Goal: Task Accomplishment & Management: Use online tool/utility

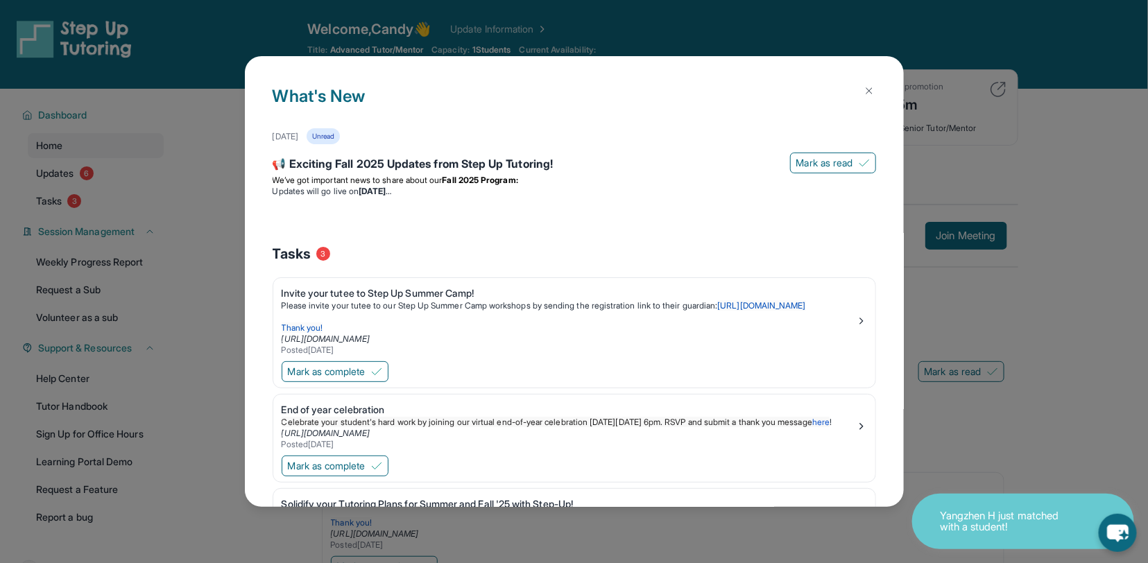
click at [868, 90] on img at bounding box center [869, 90] width 11 height 11
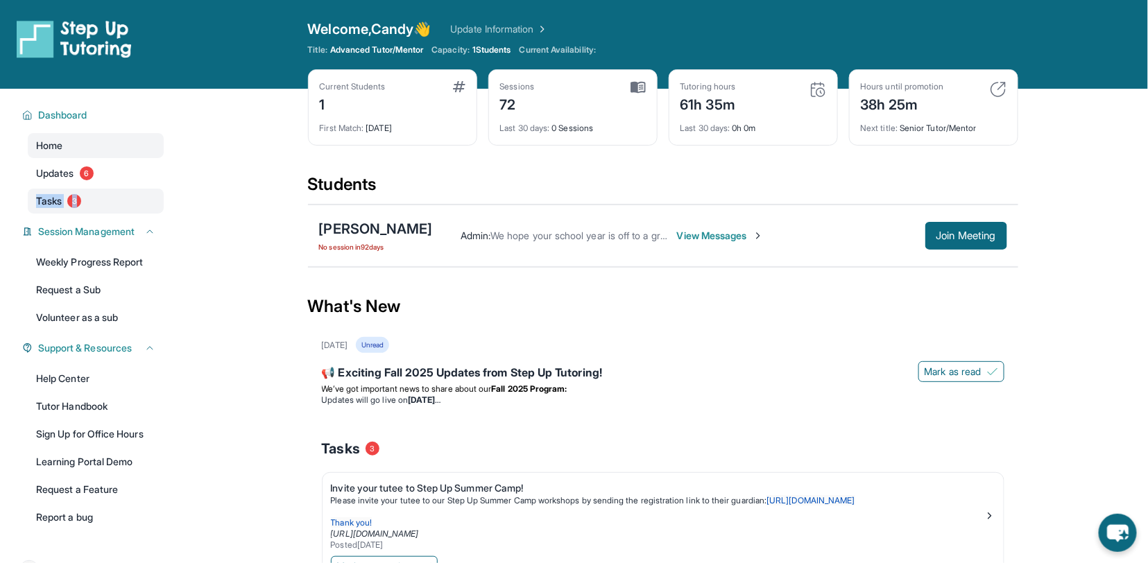
click at [56, 203] on span "Tasks" at bounding box center [49, 201] width 26 height 14
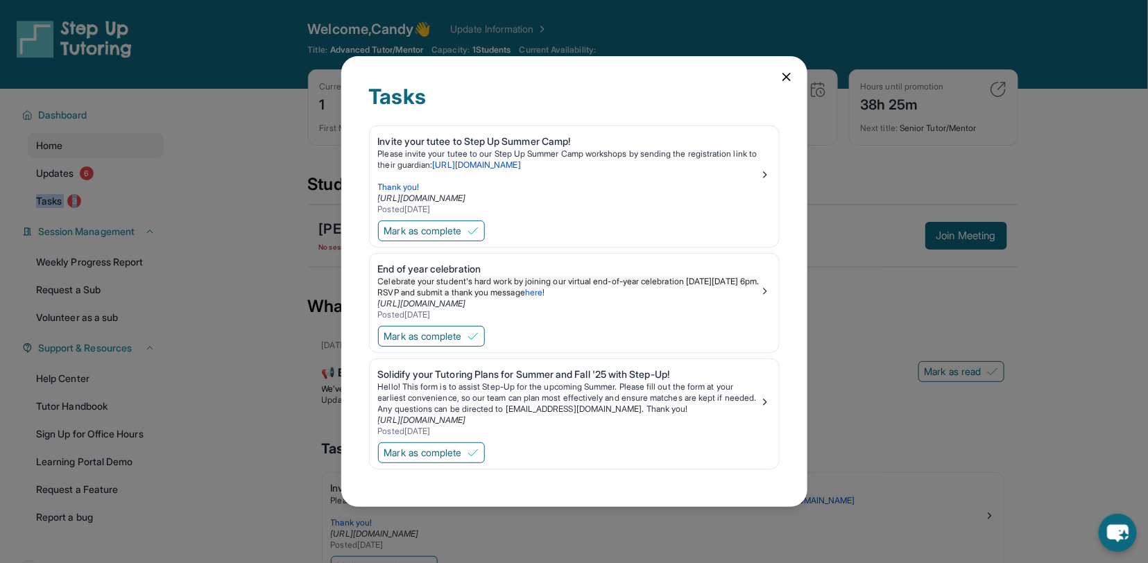
click at [789, 75] on icon at bounding box center [786, 77] width 7 height 7
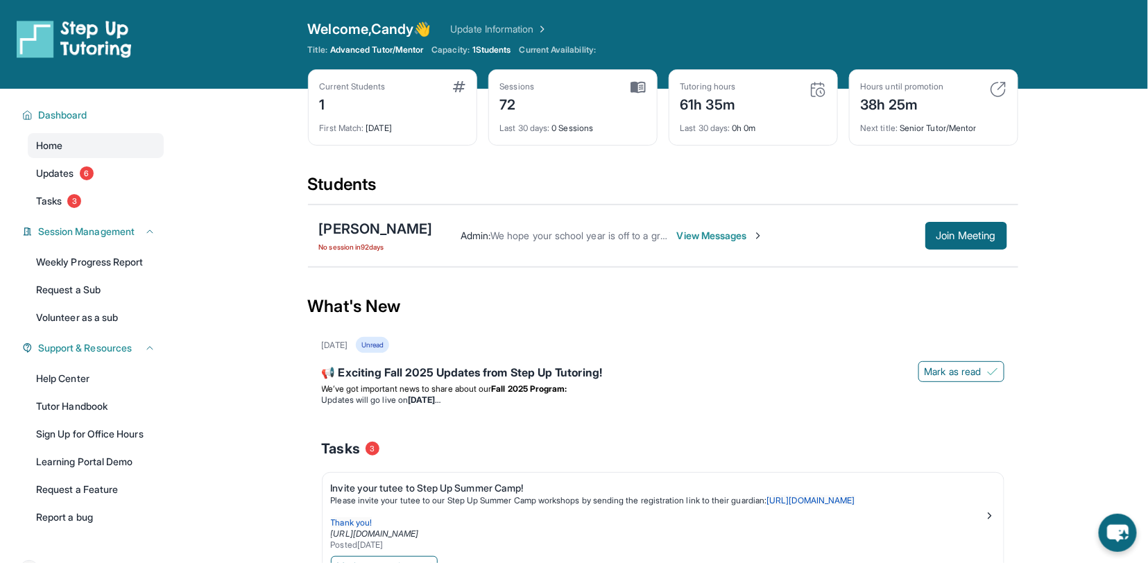
click at [587, 84] on div "Sessions 72" at bounding box center [573, 97] width 146 height 33
click at [368, 35] on span "Welcome, Candy 👋" at bounding box center [370, 28] width 124 height 19
click at [680, 35] on div "Welcome, Candy 👋 Update Information" at bounding box center [663, 28] width 711 height 19
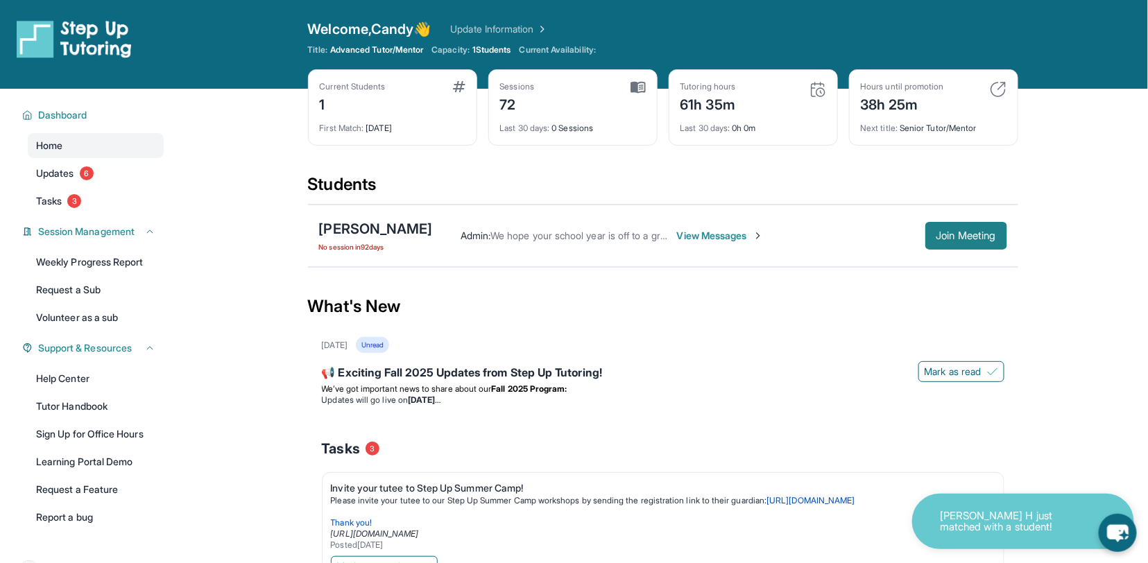
click at [977, 233] on span "Join Meeting" at bounding box center [967, 236] width 60 height 8
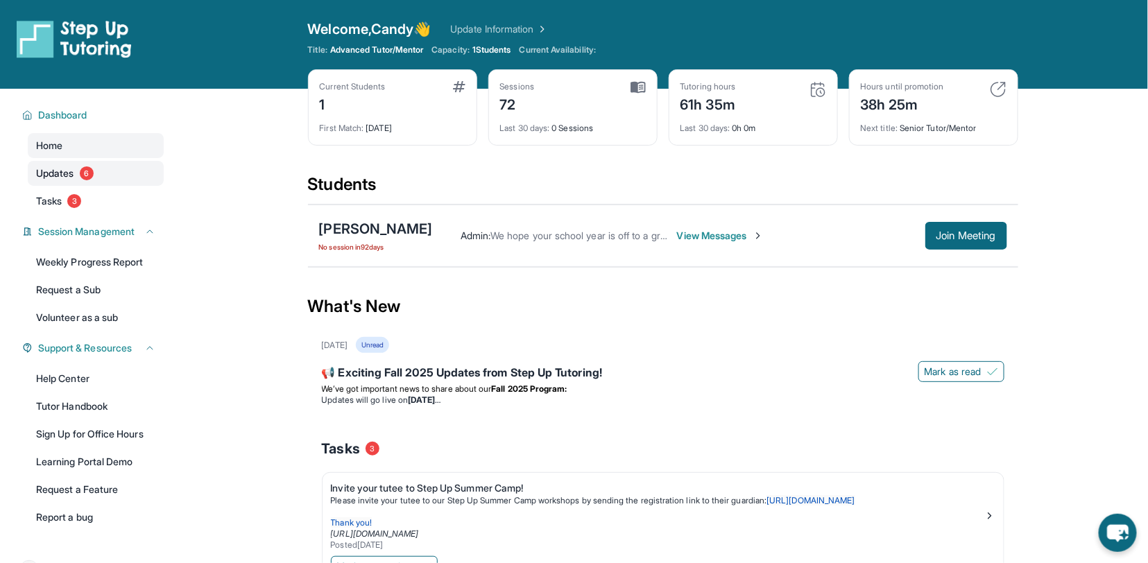
click at [67, 173] on span "Updates" at bounding box center [55, 174] width 38 height 14
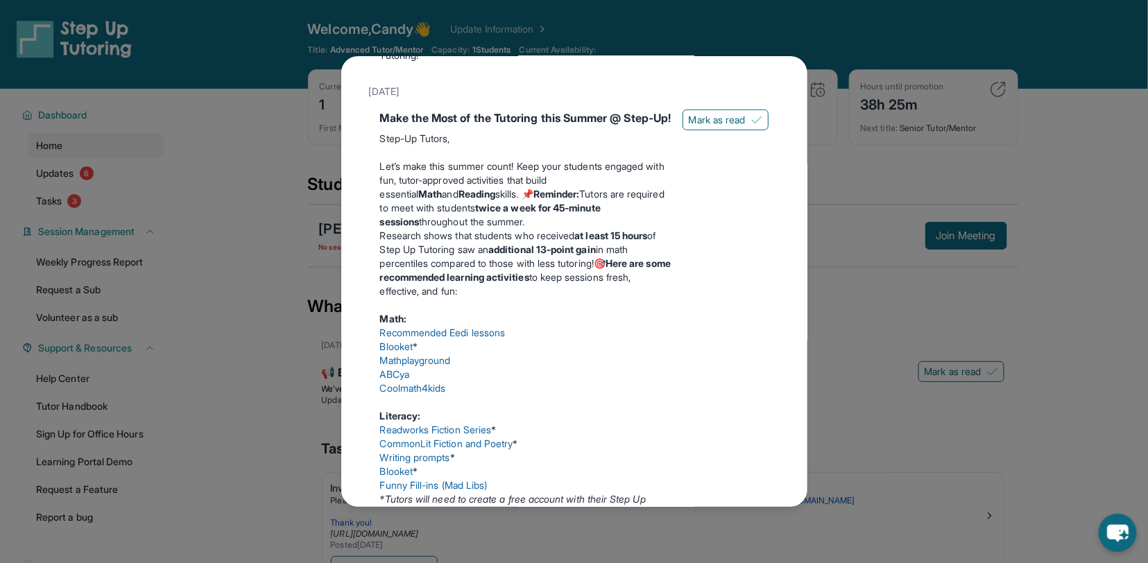
scroll to position [423, 0]
click at [747, 128] on button "Mark as read" at bounding box center [726, 118] width 86 height 21
